Goal: Information Seeking & Learning: Learn about a topic

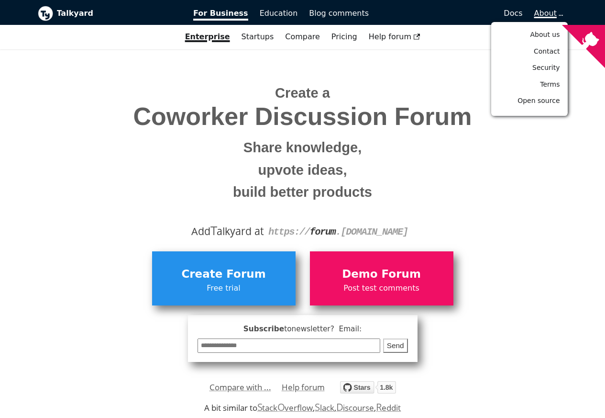
click at [555, 12] on span "About" at bounding box center [548, 13] width 28 height 9
click at [551, 101] on span "Open source" at bounding box center [539, 101] width 42 height 8
